Goal: Information Seeking & Learning: Check status

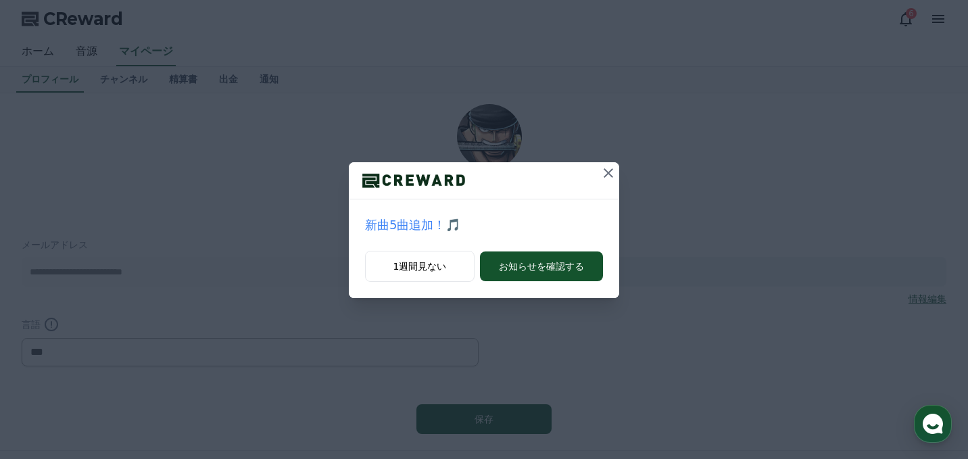
click at [616, 176] on icon at bounding box center [608, 173] width 16 height 16
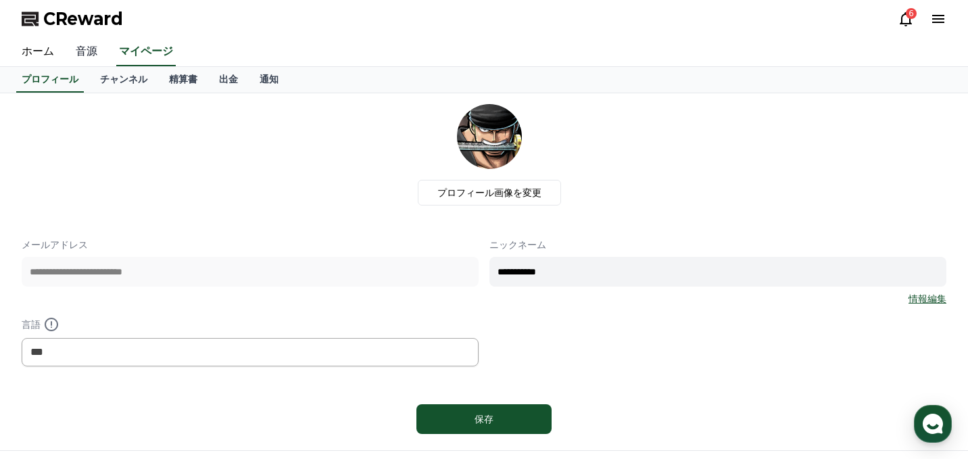
click at [97, 58] on link "音源" at bounding box center [86, 52] width 43 height 28
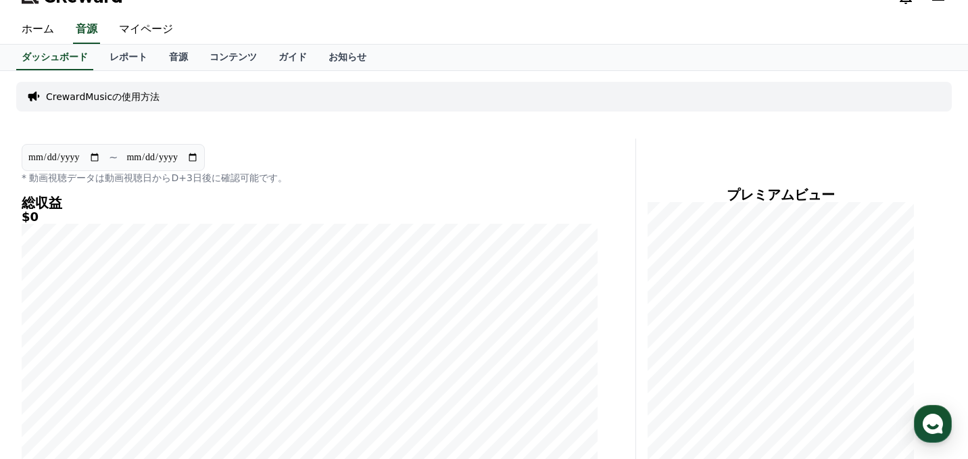
scroll to position [17, 0]
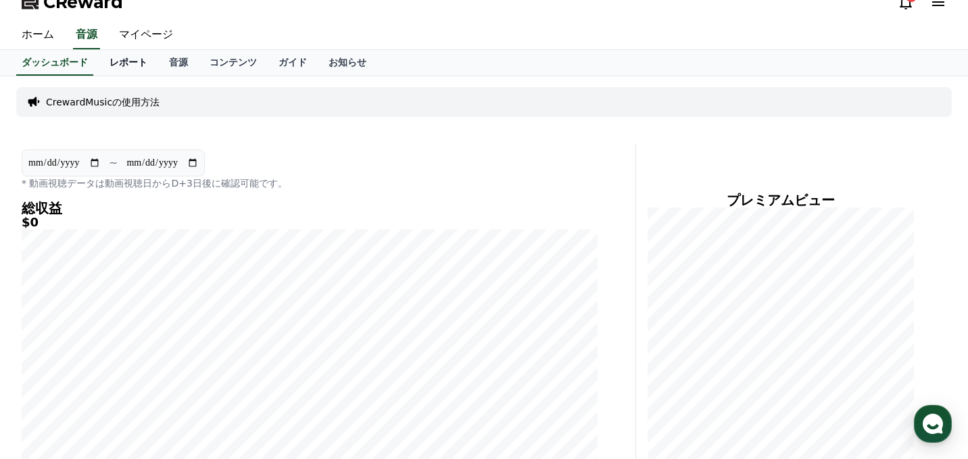
click at [126, 60] on link "レポート" at bounding box center [128, 63] width 59 height 26
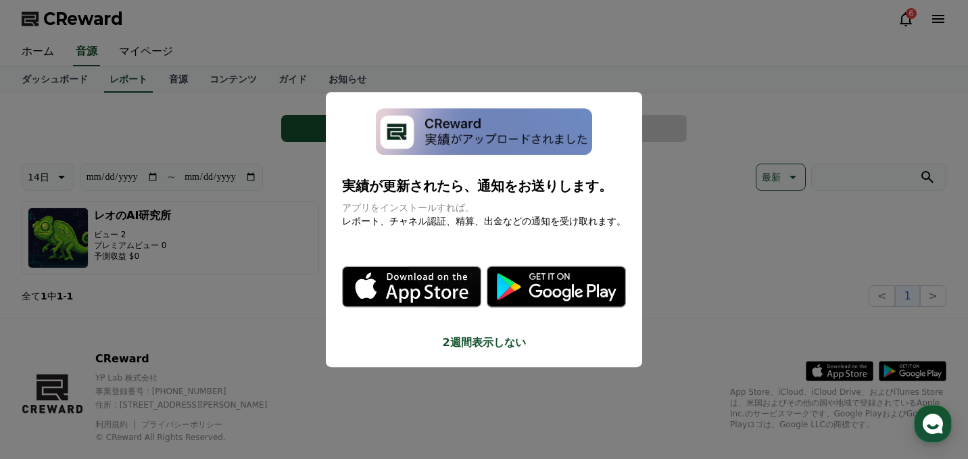
click at [710, 164] on button "close modal" at bounding box center [484, 229] width 968 height 459
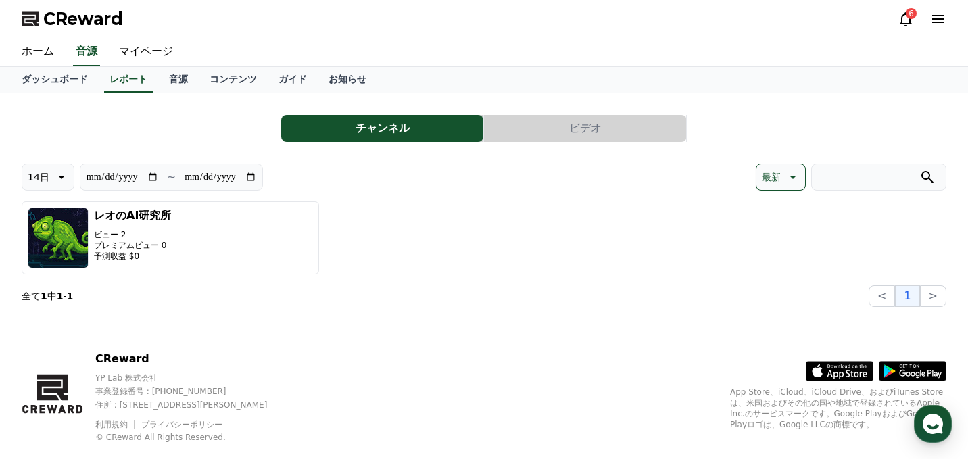
click at [598, 139] on button "ビデオ" at bounding box center [585, 128] width 202 height 27
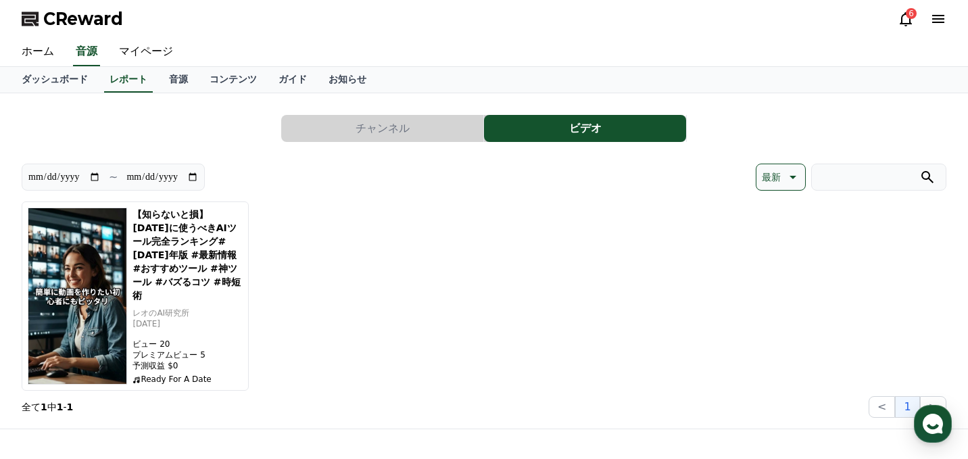
click at [410, 132] on button "チャンネル" at bounding box center [382, 128] width 202 height 27
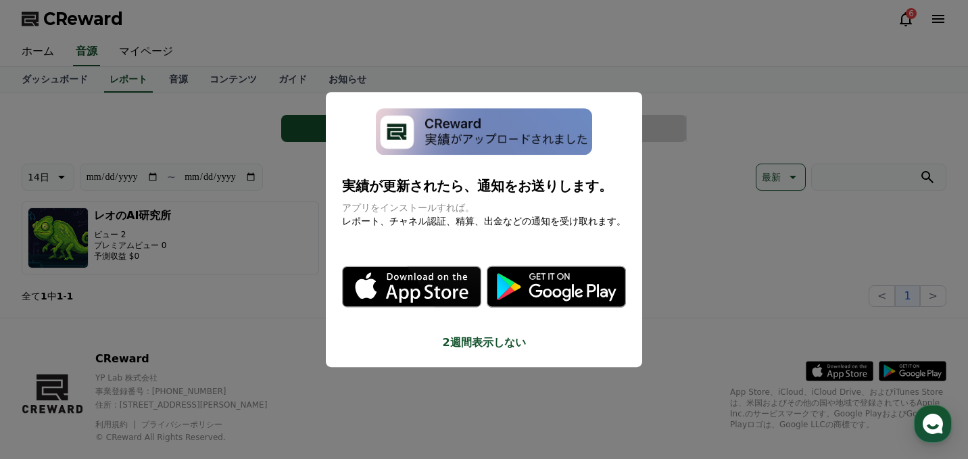
click at [506, 356] on div "実績が更新されたら、通知をお送りします。 アプリをインストールすれば。 レポート、チャネル認証、精算、出金などの通知を受け取れます。 .st0 { fill:…" at bounding box center [484, 230] width 316 height 276
click at [505, 345] on button "2週間表示しない" at bounding box center [484, 343] width 284 height 16
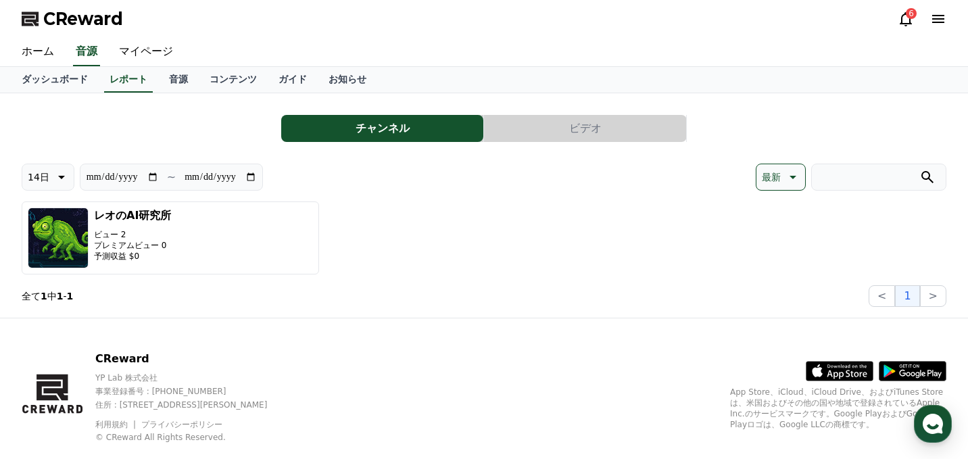
click at [906, 18] on icon at bounding box center [906, 19] width 16 height 16
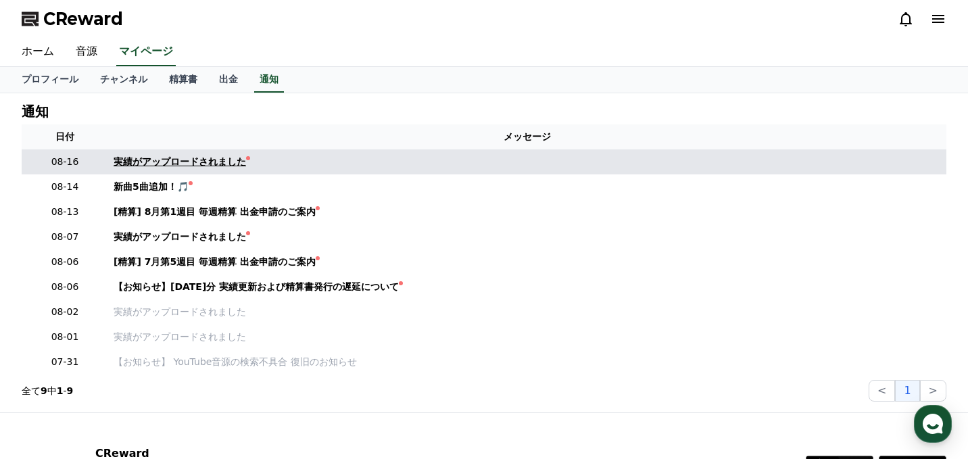
click at [224, 158] on div "実績がアップロードされました" at bounding box center [180, 162] width 132 height 14
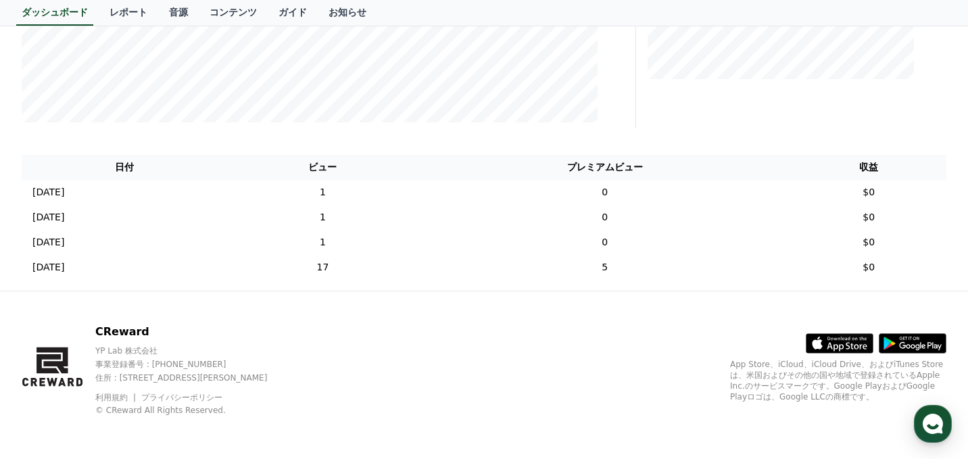
scroll to position [412, 0]
